Goal: Task Accomplishment & Management: Use online tool/utility

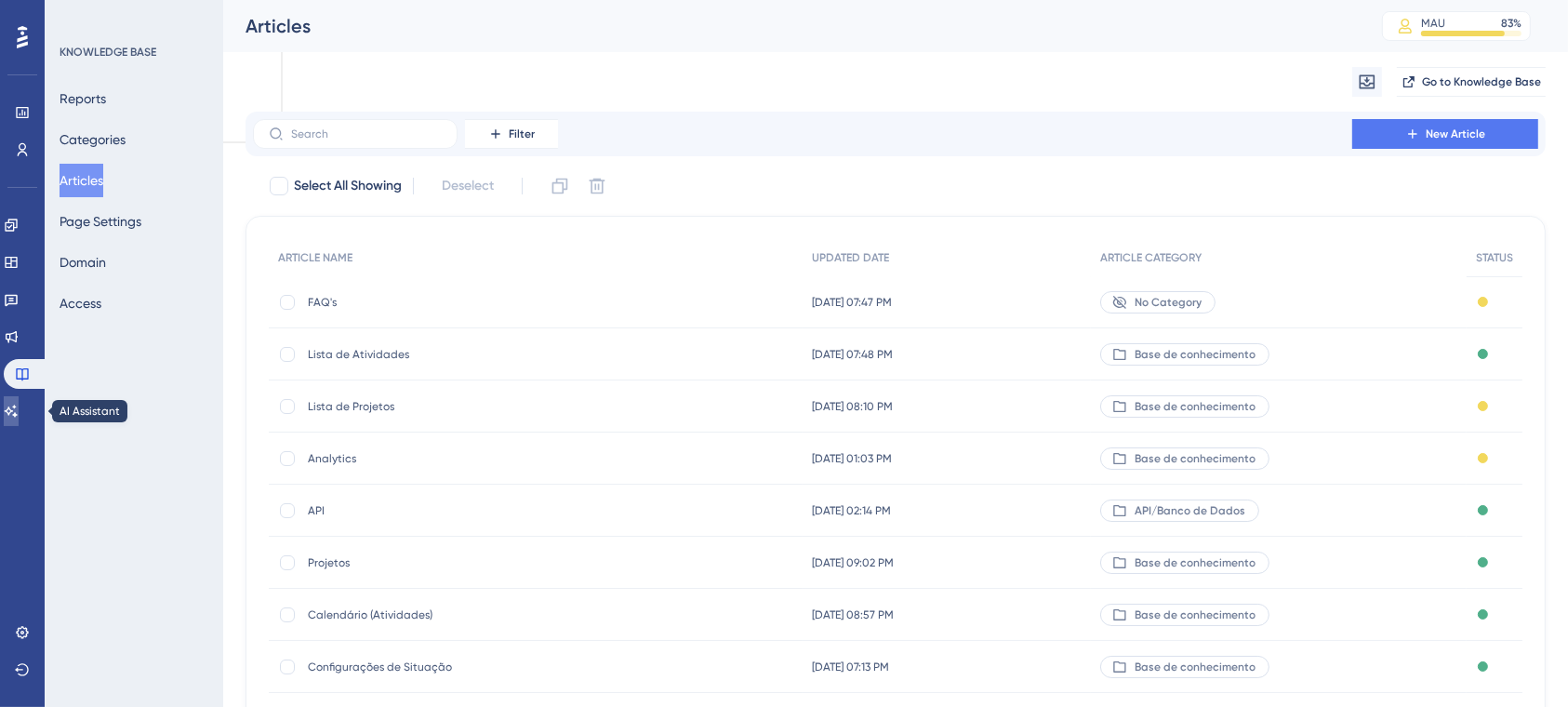
drag, startPoint x: 0, startPoint y: 0, endPoint x: 25, endPoint y: 412, distance: 412.8
click at [19, 412] on icon at bounding box center [11, 411] width 15 height 15
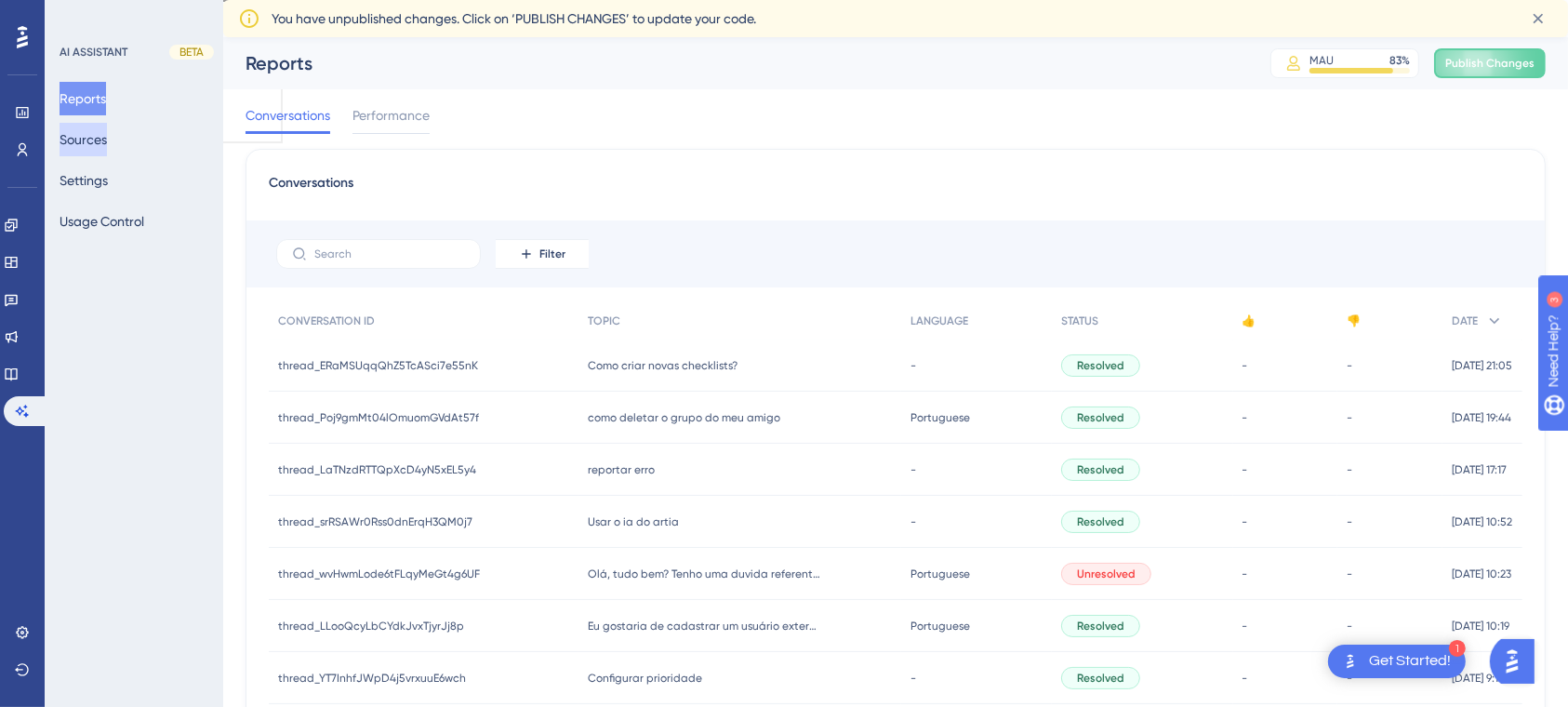
click at [86, 150] on button "Sources" at bounding box center [83, 139] width 47 height 33
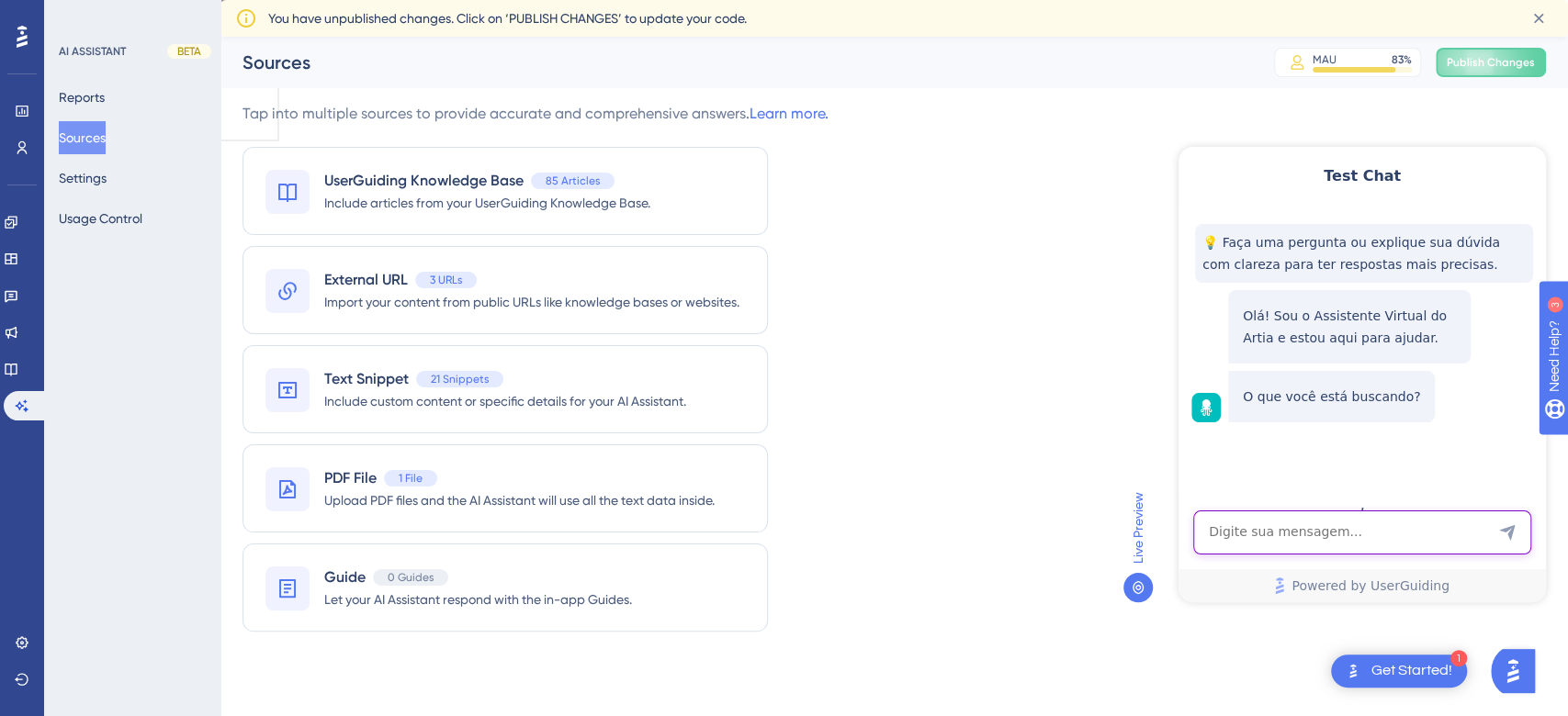
click at [1300, 535] on textarea "AI Assistant Text Input" at bounding box center [1361, 533] width 338 height 44
click at [24, 37] on icon at bounding box center [22, 37] width 11 height 22
